Goal: Find specific page/section: Find specific page/section

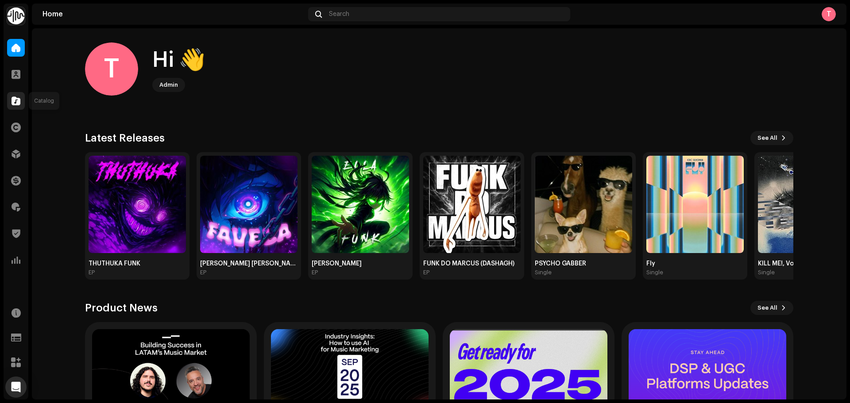
click at [15, 100] on span at bounding box center [16, 100] width 9 height 7
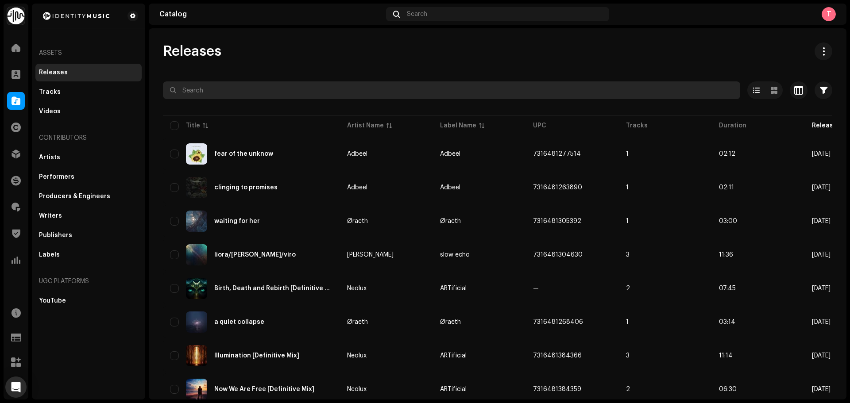
click at [300, 87] on input "text" at bounding box center [451, 90] width 577 height 18
type input "lodilodi"
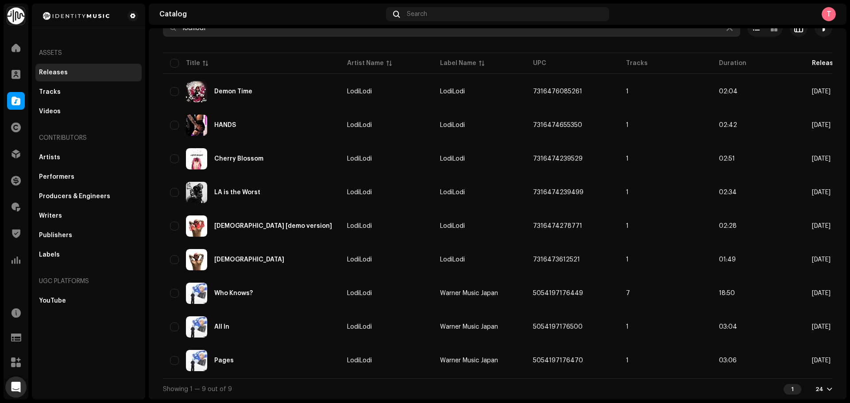
scroll to position [66, 0]
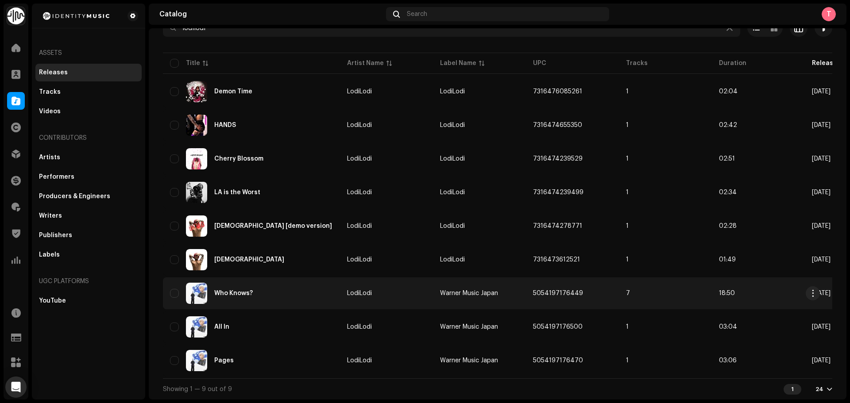
click at [321, 292] on div "Who Knows?" at bounding box center [251, 293] width 163 height 21
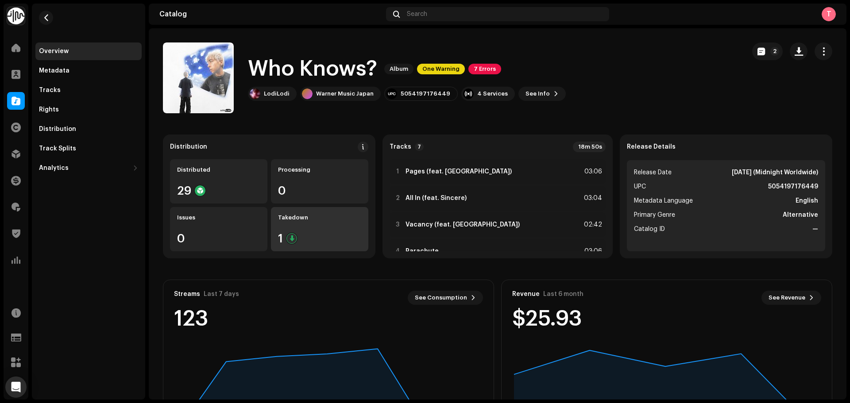
click at [300, 236] on div "1" at bounding box center [319, 239] width 83 height 12
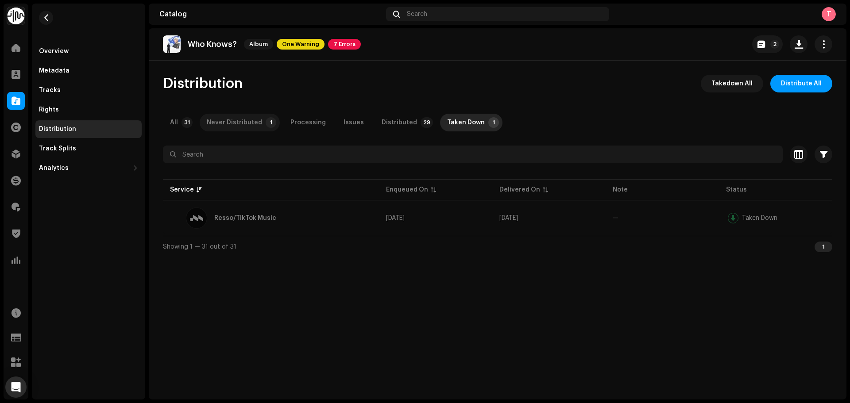
click at [247, 117] on div "Never Distributed" at bounding box center [234, 123] width 55 height 18
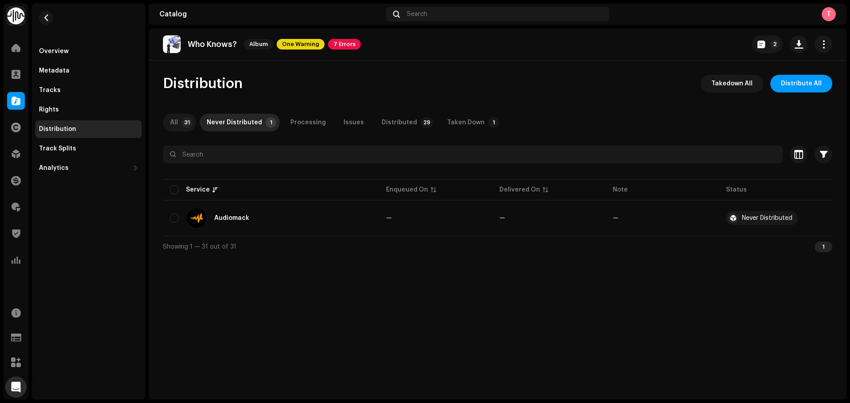
click at [177, 121] on div "All" at bounding box center [174, 123] width 8 height 18
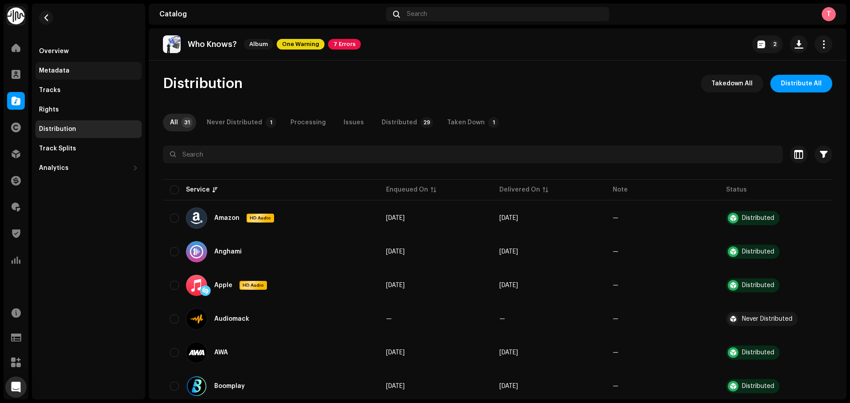
click at [65, 69] on div "Metadata" at bounding box center [54, 70] width 31 height 7
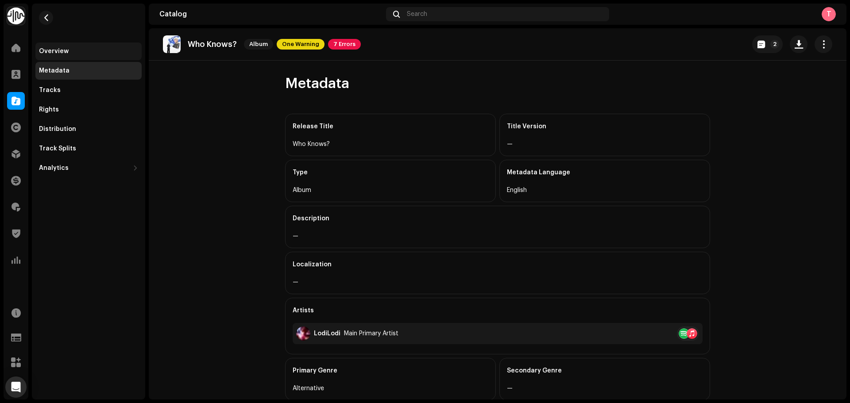
click at [72, 50] on div "Overview" at bounding box center [88, 51] width 99 height 7
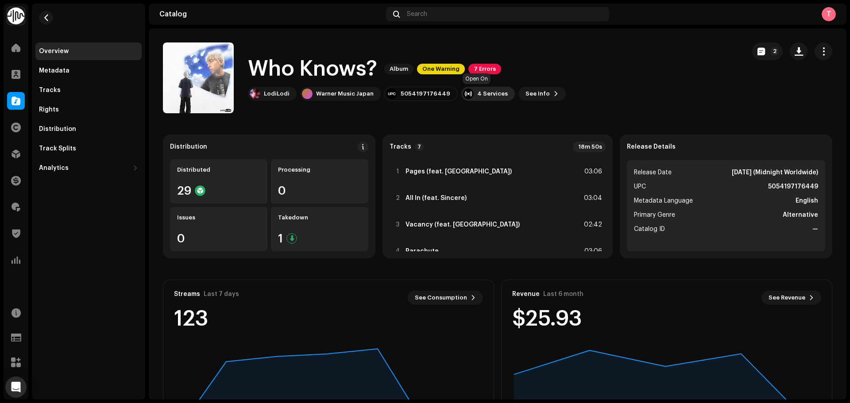
click at [487, 94] on div "4 Services" at bounding box center [492, 93] width 31 height 7
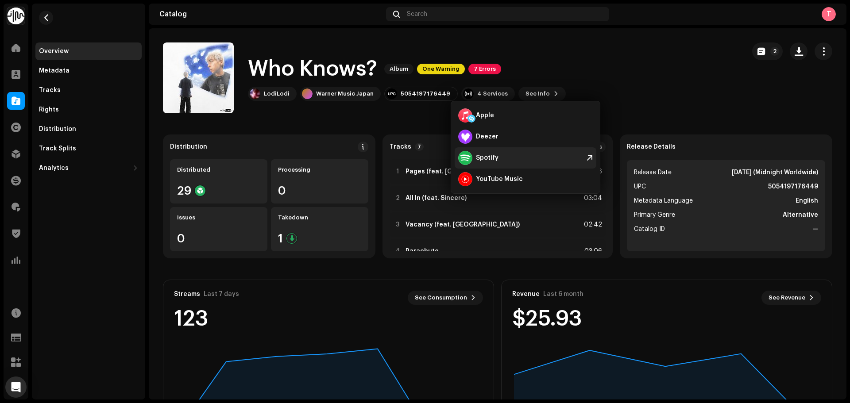
click at [485, 159] on div "Spotify" at bounding box center [487, 158] width 23 height 7
click at [554, 53] on div "Who Knows? Album One Warning 7 Errors LodiLodi Warner Music [GEOGRAPHIC_DATA] 5…" at bounding box center [450, 78] width 575 height 71
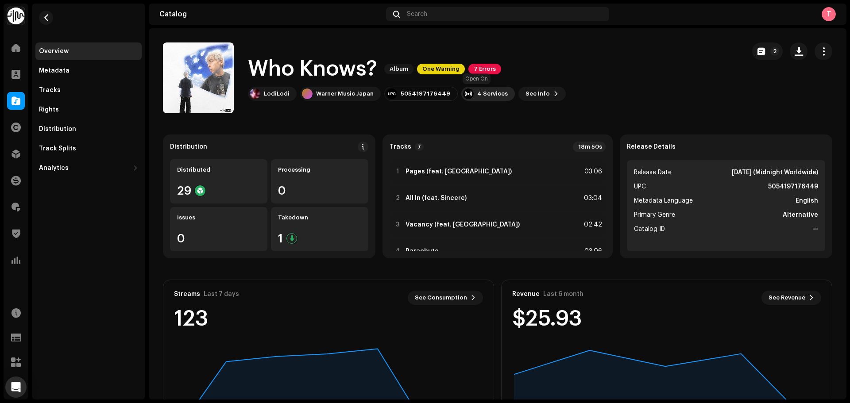
click at [487, 93] on div "4 Services" at bounding box center [492, 93] width 31 height 7
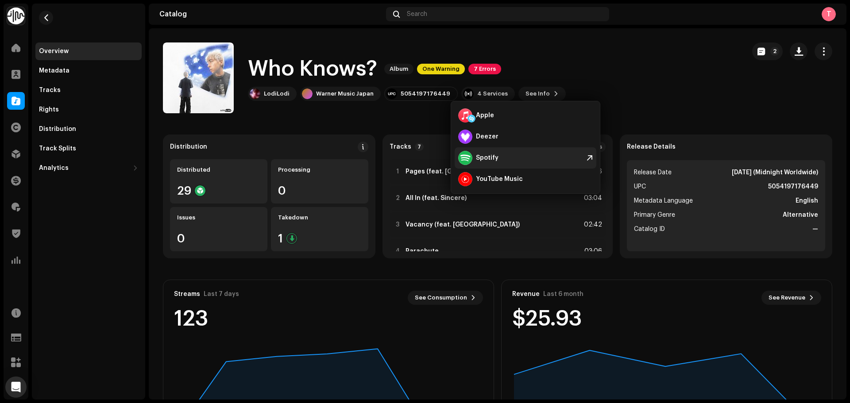
click at [498, 156] on div "Spotify" at bounding box center [526, 157] width 142 height 21
click at [638, 92] on div "Who Knows? Album One Warning 7 Errors LodiLodi Warner Music [GEOGRAPHIC_DATA] 5…" at bounding box center [450, 78] width 575 height 71
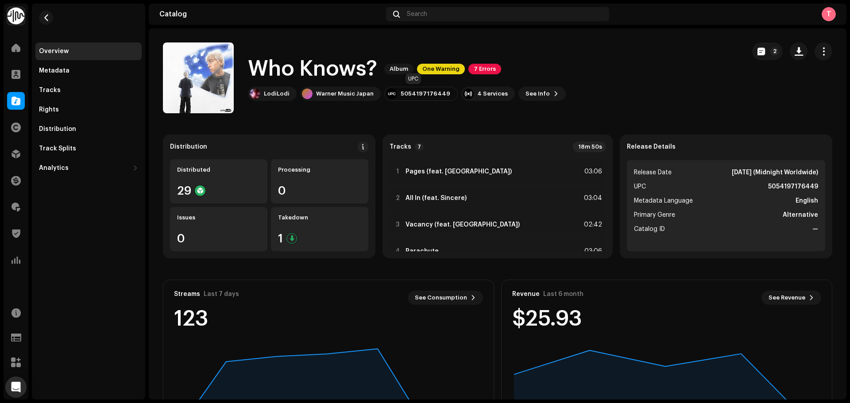
click at [405, 96] on div "5054197176449" at bounding box center [426, 93] width 50 height 7
copy div "5054197176449"
drag, startPoint x: 397, startPoint y: 94, endPoint x: 439, endPoint y: 94, distance: 42.1
click at [439, 94] on div "5054197176449" at bounding box center [426, 93] width 50 height 7
click at [305, 232] on div "Takedown 1" at bounding box center [319, 229] width 97 height 44
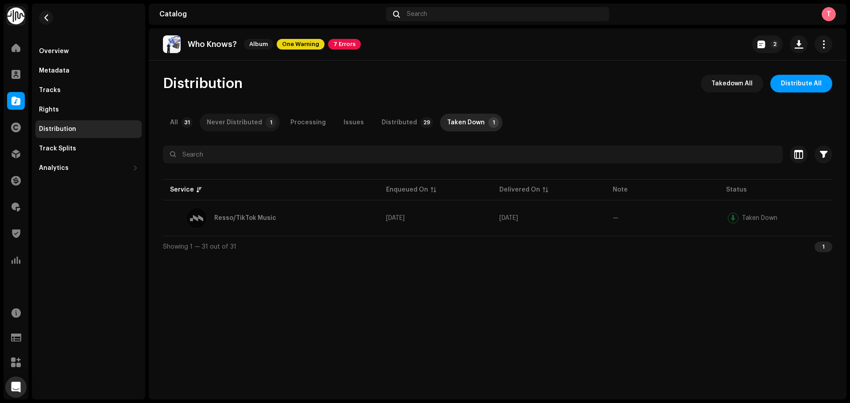
click at [231, 125] on div "Never Distributed" at bounding box center [234, 123] width 55 height 18
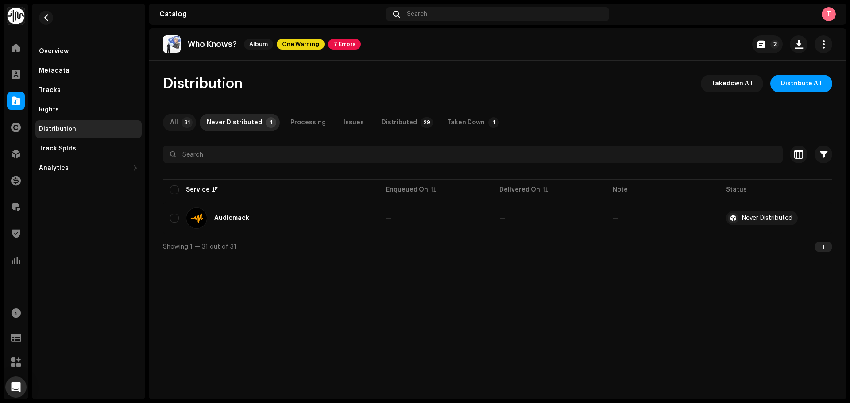
click at [178, 118] on div "All" at bounding box center [174, 123] width 8 height 18
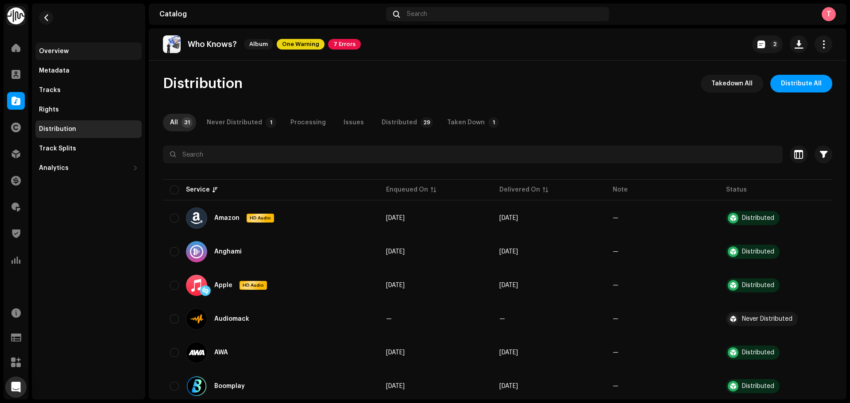
click at [54, 47] on div "Overview" at bounding box center [88, 52] width 106 height 18
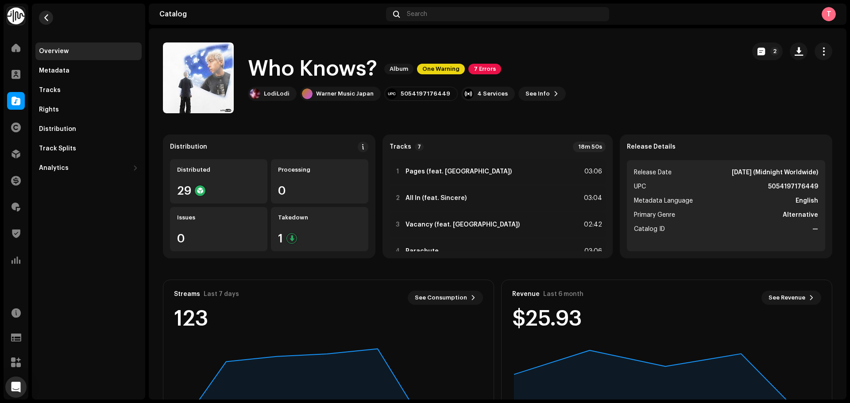
click at [41, 15] on button "button" at bounding box center [46, 18] width 14 height 14
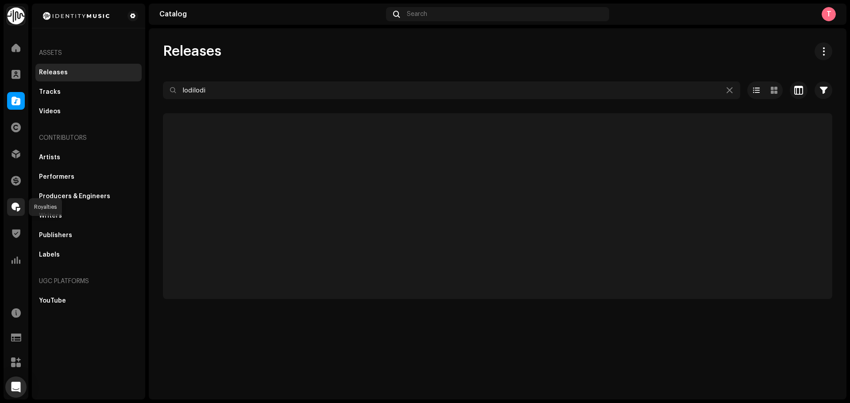
click at [15, 212] on div at bounding box center [16, 207] width 18 height 18
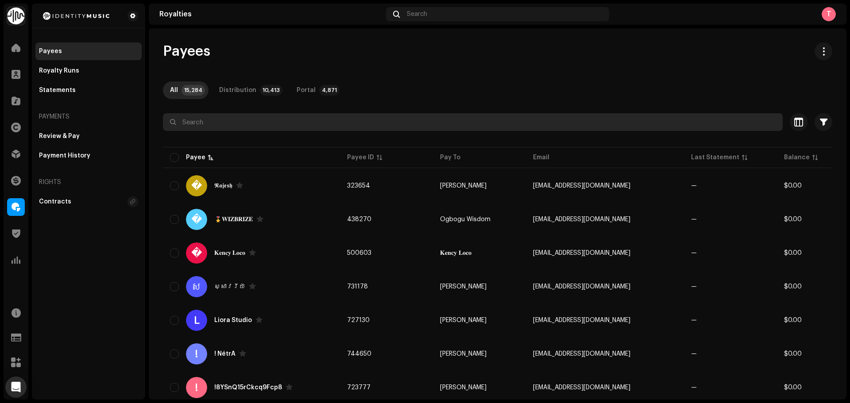
click at [275, 129] on input "text" at bounding box center [473, 122] width 620 height 18
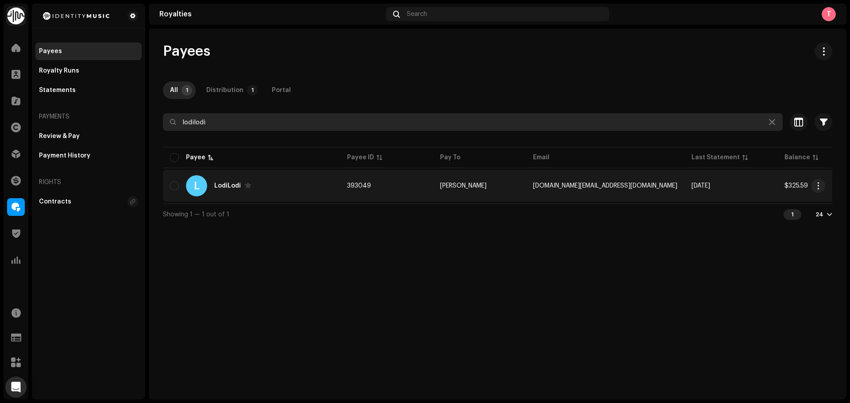
type input "lodilodi"
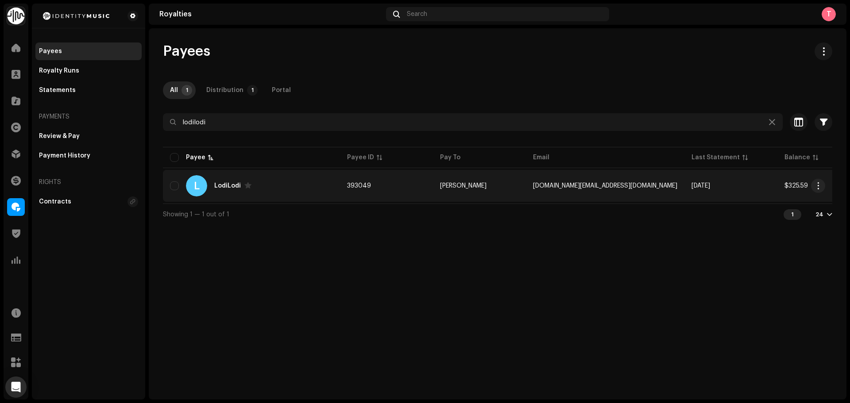
click at [296, 190] on div "L LodiLodi" at bounding box center [251, 185] width 163 height 21
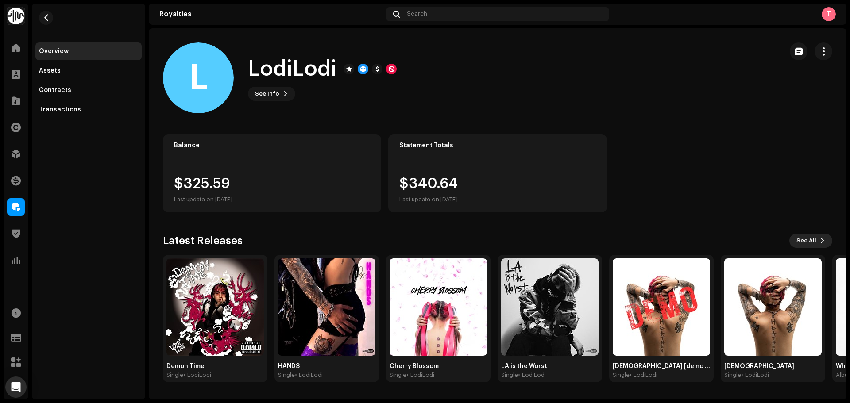
click at [805, 239] on span "See All" at bounding box center [806, 241] width 20 height 18
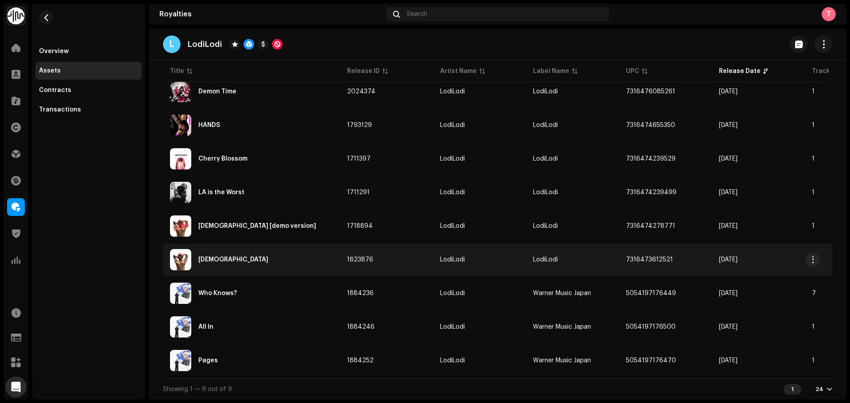
scroll to position [130, 0]
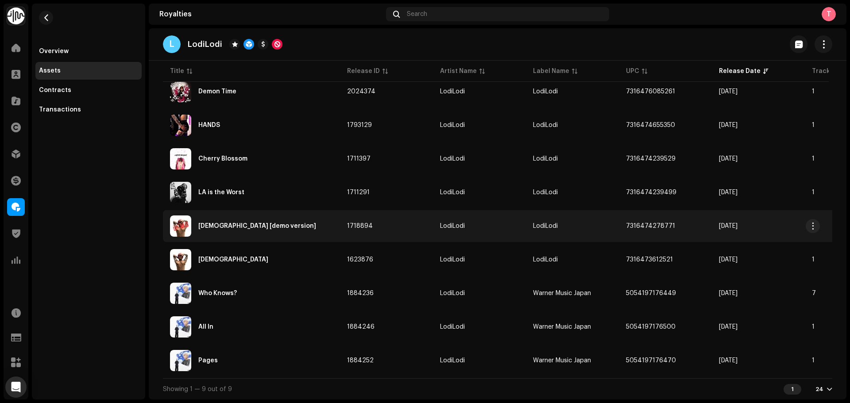
click at [282, 229] on div "[DEMOGRAPHIC_DATA] [demo version]" at bounding box center [251, 226] width 163 height 21
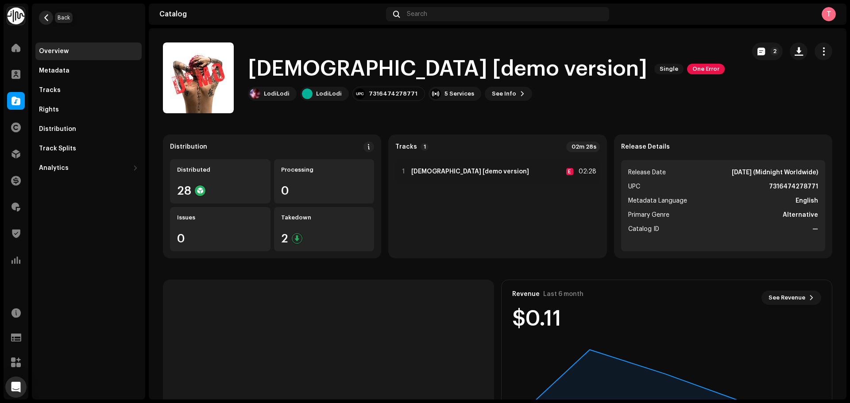
click at [44, 19] on span "button" at bounding box center [46, 17] width 7 height 7
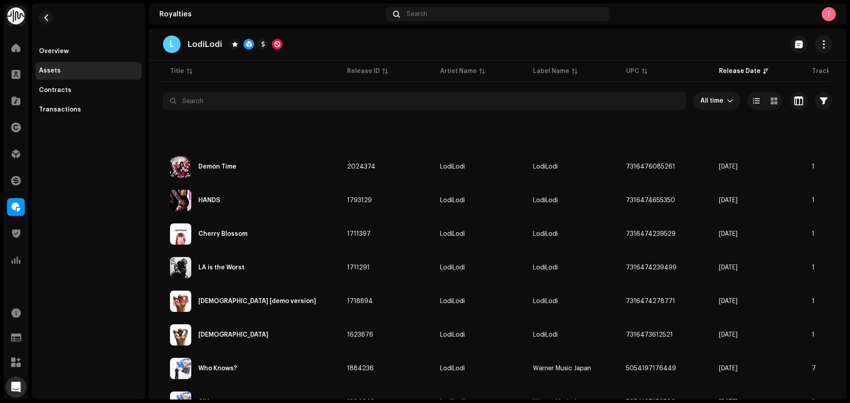
scroll to position [130, 0]
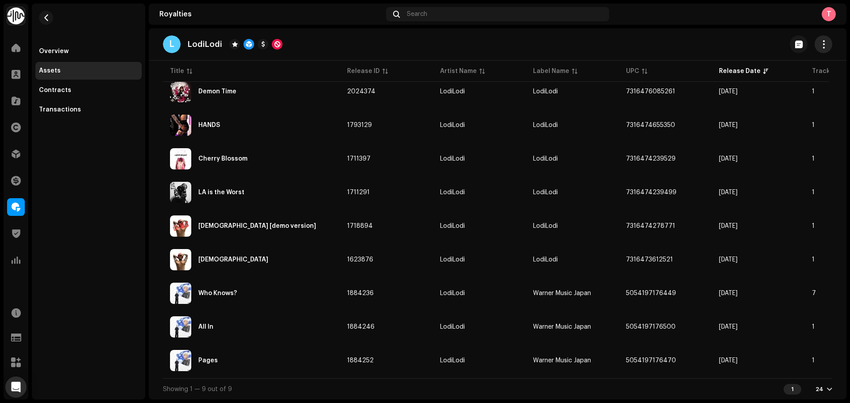
click at [823, 47] on button "button" at bounding box center [824, 44] width 18 height 18
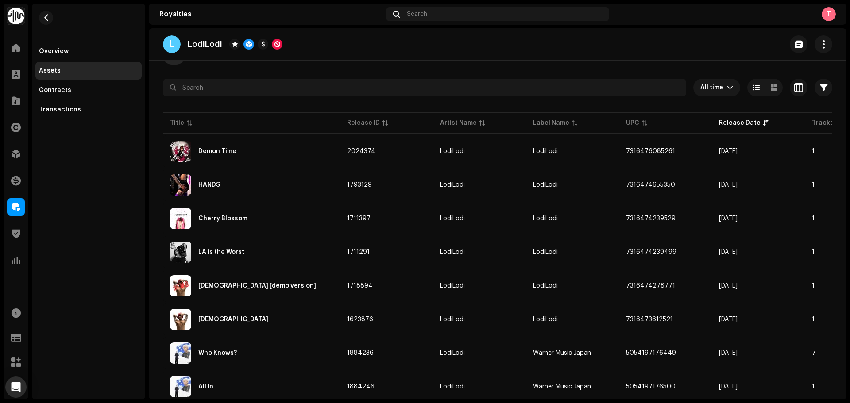
scroll to position [0, 0]
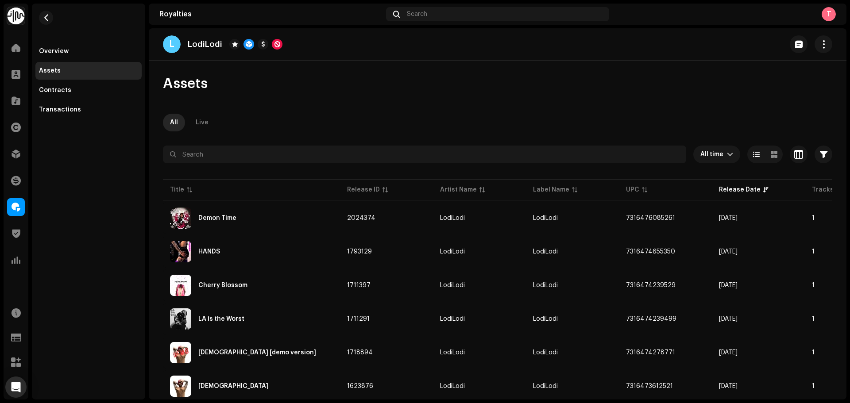
click at [386, 65] on div "L LodiLodi Assets All Live All time Selected 0 Select all Options Filters Distr…" at bounding box center [498, 213] width 698 height 371
click at [828, 49] on div "L LodiLodi" at bounding box center [498, 44] width 698 height 32
click at [820, 47] on span "button" at bounding box center [824, 44] width 8 height 7
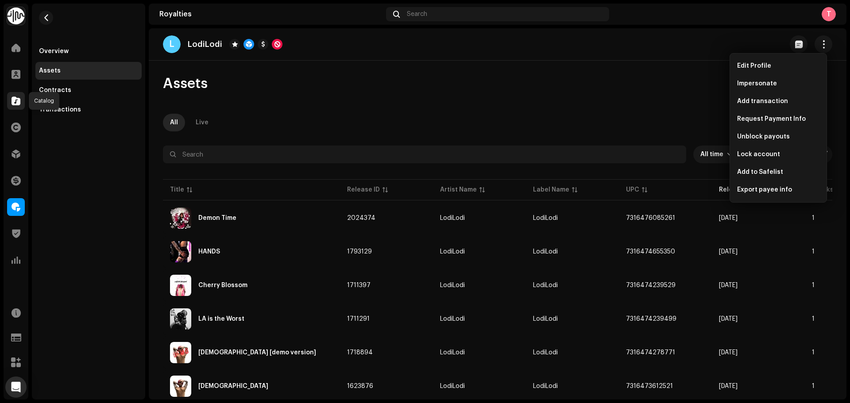
click at [13, 101] on span at bounding box center [16, 100] width 9 height 7
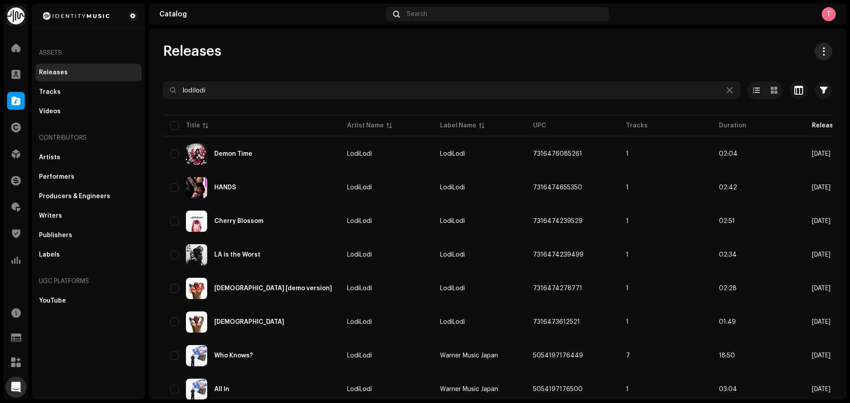
click at [820, 50] on span at bounding box center [824, 51] width 8 height 7
click at [815, 47] on button at bounding box center [824, 52] width 18 height 18
click at [759, 70] on span "Download full catalog (CSV)" at bounding box center [777, 73] width 87 height 7
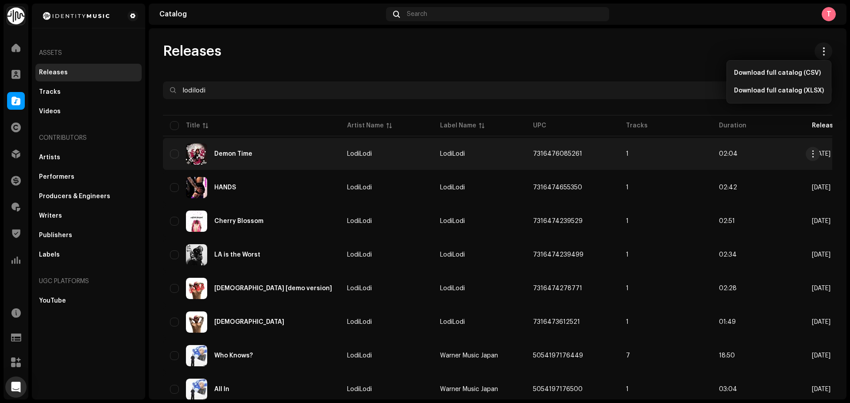
click at [265, 155] on div "Demon Time" at bounding box center [251, 153] width 163 height 21
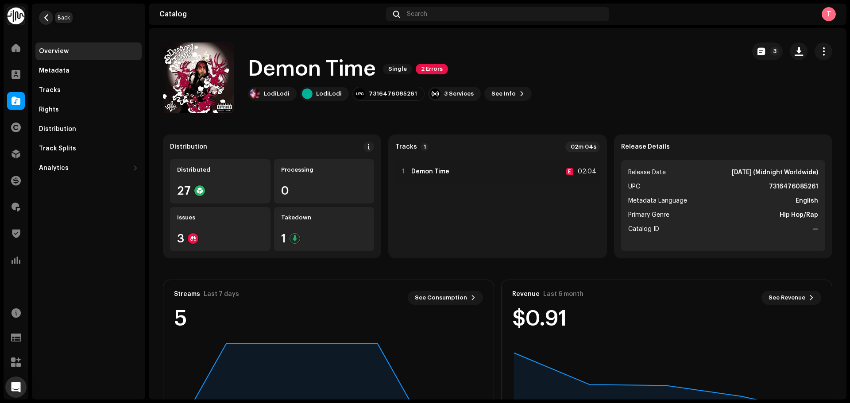
click at [45, 19] on span "button" at bounding box center [46, 17] width 7 height 7
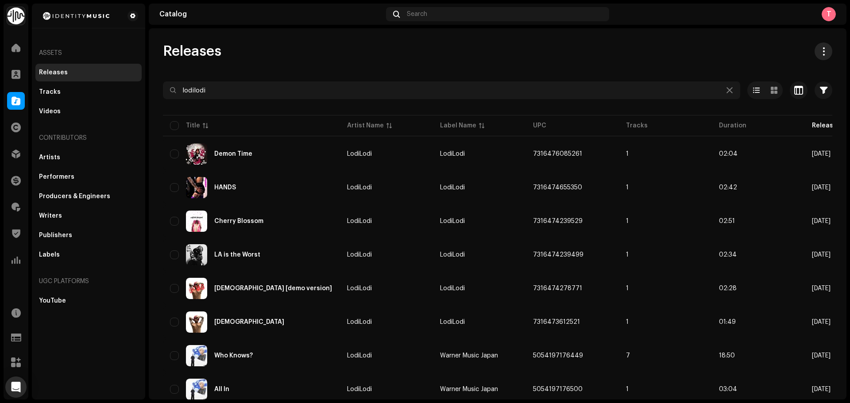
click at [815, 57] on button at bounding box center [824, 52] width 18 height 18
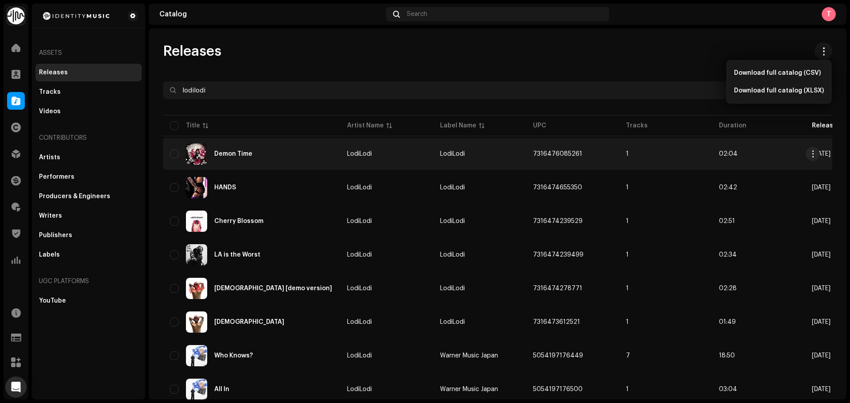
click at [287, 149] on div "Demon Time" at bounding box center [251, 153] width 163 height 21
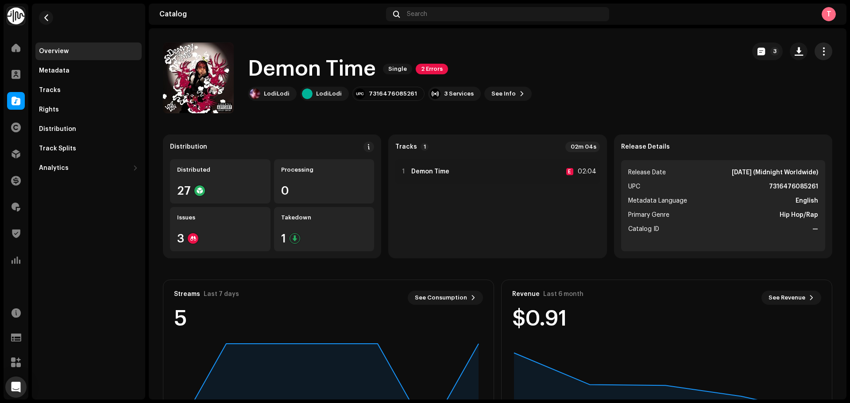
click at [822, 54] on span "button" at bounding box center [824, 51] width 8 height 7
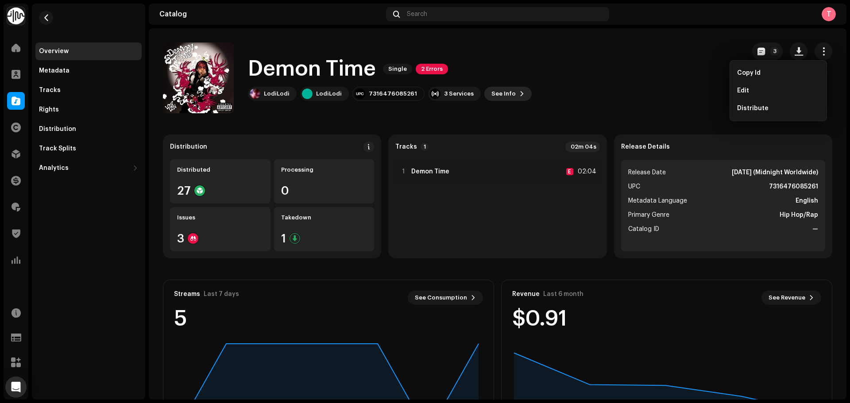
click at [517, 92] on button "See Info" at bounding box center [507, 94] width 47 height 14
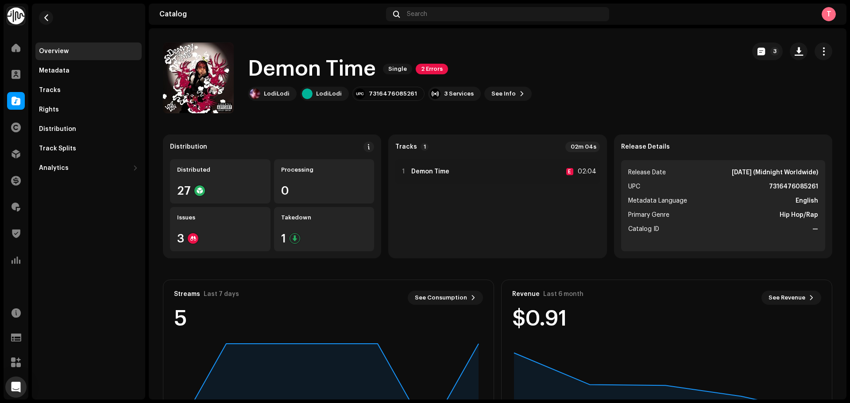
click at [72, 78] on div "Demon Time 2024374 Metadata Distribution Metadata Language English Release Titl…" at bounding box center [425, 201] width 850 height 403
click at [16, 206] on span at bounding box center [16, 207] width 9 height 7
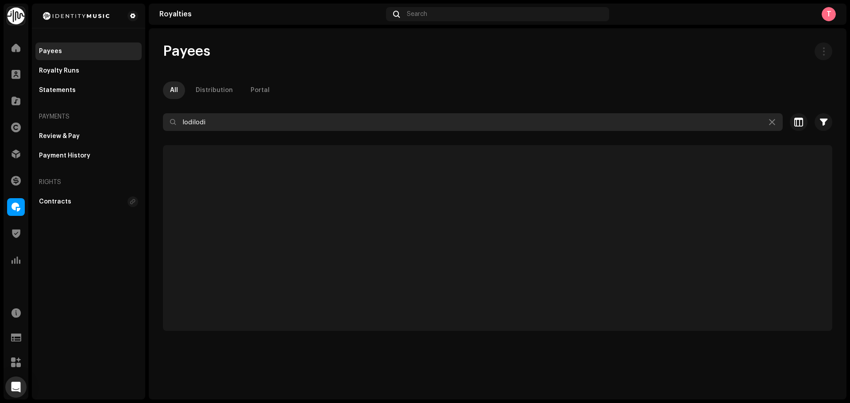
click at [256, 125] on input "lodilodi" at bounding box center [473, 122] width 620 height 18
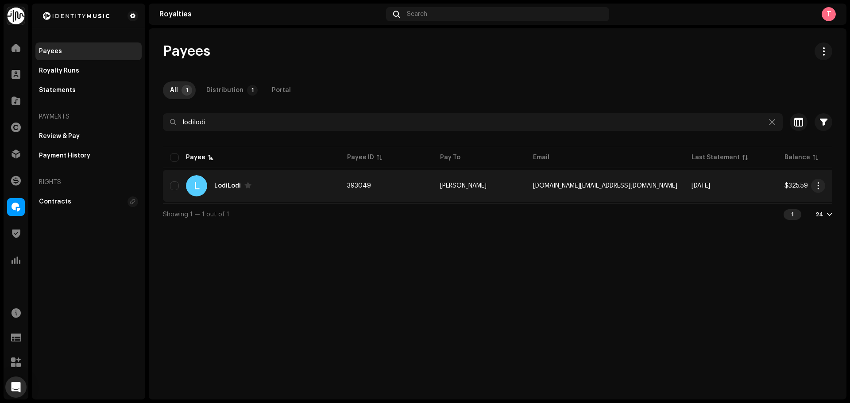
click at [317, 175] on div "L LodiLodi" at bounding box center [251, 185] width 163 height 21
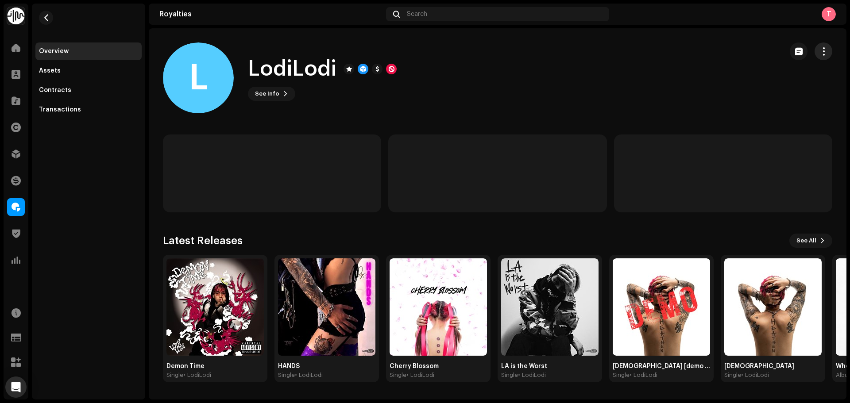
click at [822, 49] on span "button" at bounding box center [824, 51] width 8 height 7
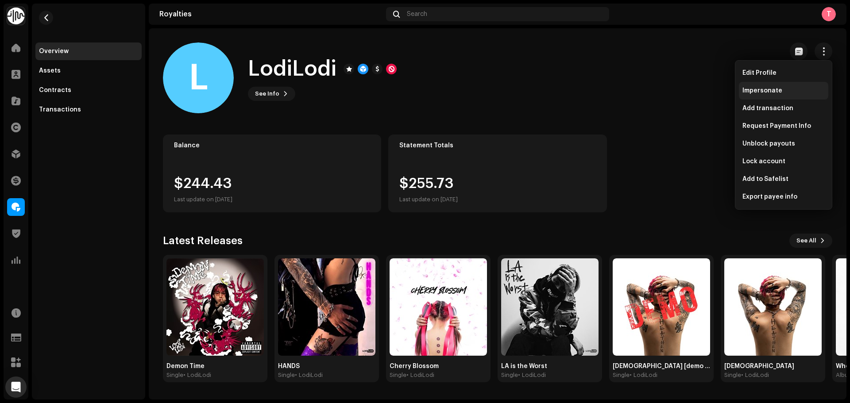
click at [760, 93] on span "Impersonate" at bounding box center [762, 90] width 40 height 7
